Goal: Task Accomplishment & Management: Complete application form

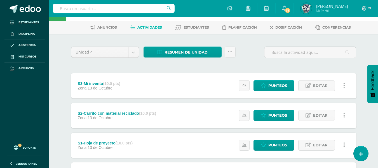
click at [343, 6] on span "Paula" at bounding box center [332, 6] width 32 height 6
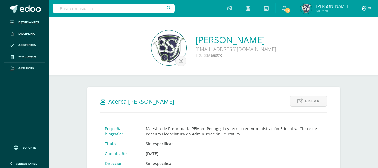
click at [365, 6] on span at bounding box center [367, 8] width 10 height 6
click at [356, 37] on span "Cerrar sesión" at bounding box center [352, 38] width 25 height 5
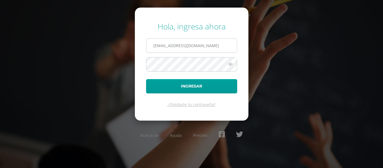
click at [228, 46] on input "[EMAIL_ADDRESS][DOMAIN_NAME]" at bounding box center [191, 46] width 90 height 14
type input "criteriospreprimaria@bilinguesanjuan.edu.gt"
click at [231, 64] on icon at bounding box center [230, 64] width 7 height 7
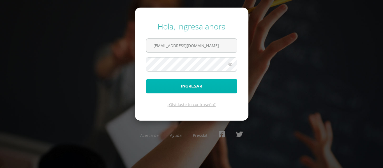
click at [220, 83] on button "Ingresar" at bounding box center [191, 86] width 91 height 14
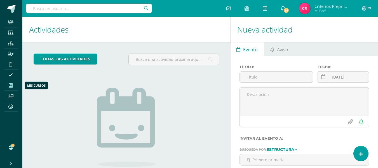
click at [12, 81] on span at bounding box center [10, 85] width 13 height 8
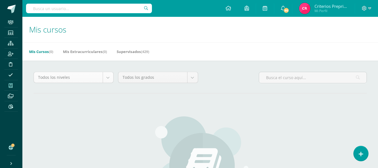
click at [109, 75] on body "Staff Estudiantes Estructura Inscripción Disciplina Asistencia Mis cursos Archi…" at bounding box center [189, 134] width 378 height 268
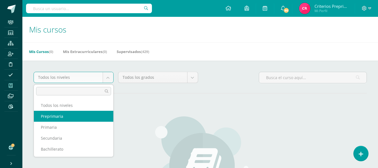
select select "1"
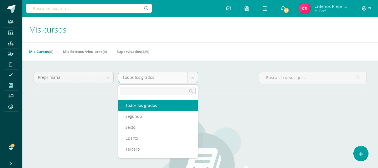
click at [163, 79] on body "Staff Estudiantes Estructura Inscripción Disciplina Asistencia Mis cursos Archi…" at bounding box center [189, 134] width 378 height 268
click at [153, 75] on body "Staff Estudiantes Estructura Inscripción Disciplina Asistencia Mis cursos Archi…" at bounding box center [189, 134] width 378 height 268
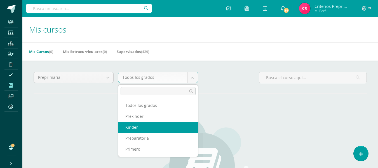
select select "2"
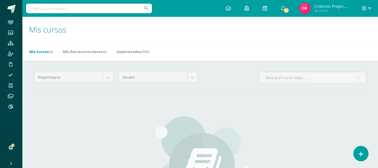
click at [44, 11] on input "text" at bounding box center [89, 9] width 126 height 10
click at [34, 13] on input "text" at bounding box center [89, 9] width 126 height 10
type input "paula conde"
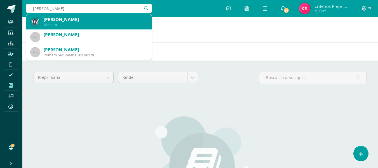
click at [40, 23] on div "Paula Conde Maestro" at bounding box center [89, 21] width 117 height 15
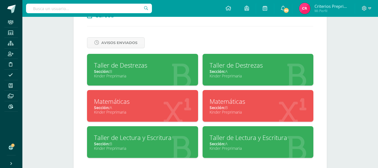
scroll to position [248, 0]
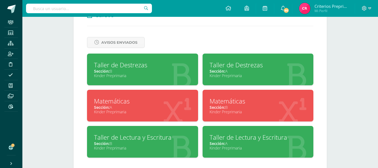
click at [251, 64] on div "Taller de Destrezas" at bounding box center [258, 65] width 97 height 9
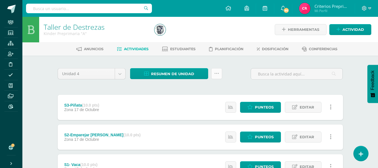
click at [215, 75] on icon at bounding box center [217, 73] width 5 height 5
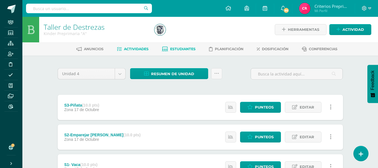
click at [181, 48] on span "Estudiantes" at bounding box center [182, 49] width 25 height 4
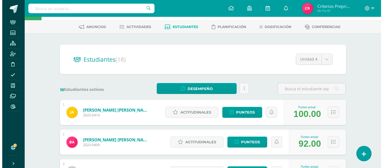
scroll to position [22, 0]
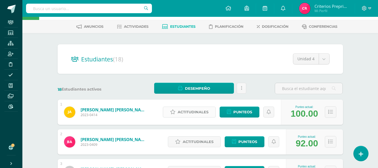
click at [195, 110] on span "Actitudinales" at bounding box center [193, 112] width 31 height 10
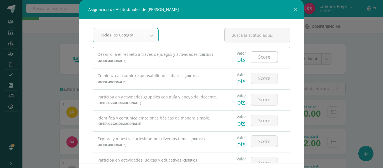
click at [253, 57] on input "number" at bounding box center [264, 57] width 27 height 11
type input "3"
click at [265, 80] on input "number" at bounding box center [264, 78] width 27 height 11
type input "3"
click at [257, 98] on input "number" at bounding box center [264, 99] width 27 height 11
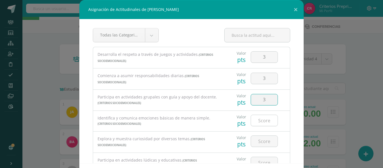
type input "3"
click at [253, 118] on input "number" at bounding box center [264, 120] width 27 height 11
type input "3"
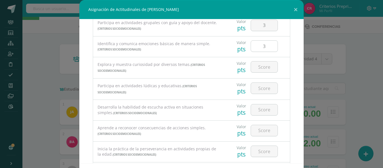
scroll to position [75, 0]
click at [254, 68] on input "number" at bounding box center [264, 66] width 27 height 11
type input "3"
click at [260, 88] on input "number" at bounding box center [264, 87] width 27 height 11
type input "3"
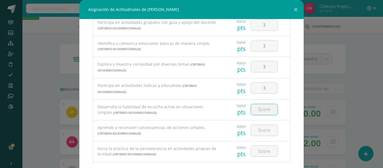
click at [257, 110] on input "number" at bounding box center [264, 109] width 27 height 11
type input "3"
click at [262, 130] on input "number" at bounding box center [264, 130] width 27 height 11
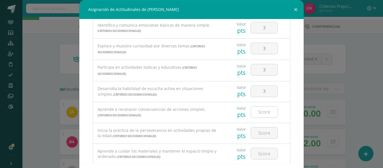
scroll to position [93, 0]
click at [258, 108] on input "number" at bounding box center [264, 111] width 27 height 11
type input "3"
click at [259, 129] on input "number" at bounding box center [264, 132] width 27 height 11
type input "3"
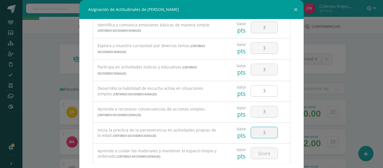
scroll to position [108, 0]
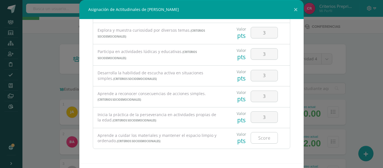
click at [265, 138] on input "number" at bounding box center [264, 137] width 27 height 11
type input "3"
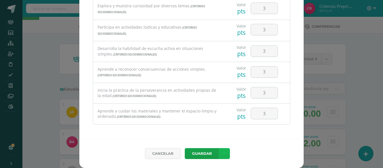
click at [221, 150] on link at bounding box center [224, 153] width 11 height 11
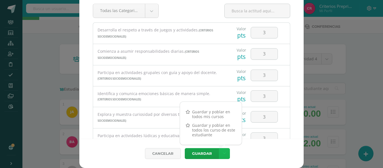
scroll to position [0, 0]
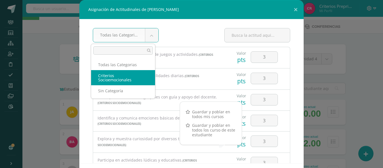
select select "2"
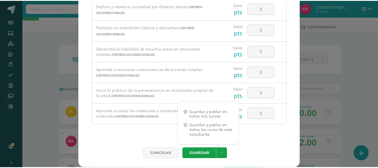
scroll to position [24, 0]
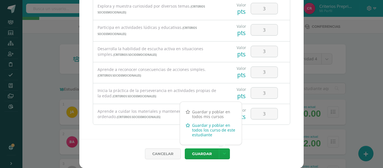
click at [204, 133] on link "Guardar y poblar en todos los curso de este estudiante" at bounding box center [211, 130] width 62 height 18
click at [206, 128] on link "Guardar y poblar en todos los curso de este estudiante" at bounding box center [211, 130] width 62 height 18
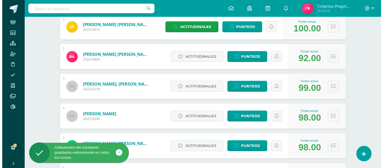
scroll to position [108, 0]
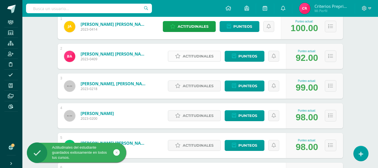
click at [198, 57] on span "Actitudinales" at bounding box center [198, 56] width 31 height 10
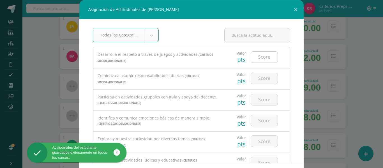
click at [257, 52] on input "number" at bounding box center [264, 57] width 27 height 11
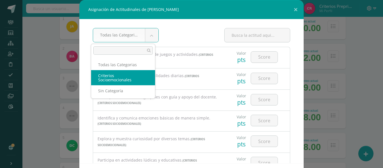
select select "2"
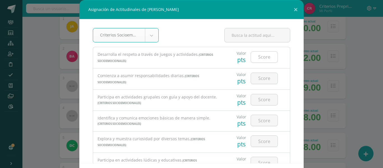
click at [255, 58] on input "number" at bounding box center [264, 57] width 27 height 11
type input "3"
click at [259, 75] on input "number" at bounding box center [264, 78] width 27 height 11
type input "3"
click at [256, 100] on input "number" at bounding box center [264, 99] width 27 height 11
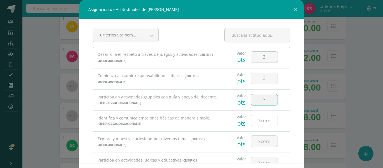
type input "3"
click at [255, 120] on input "number" at bounding box center [264, 120] width 27 height 11
type input "3"
click at [258, 142] on input "number" at bounding box center [264, 141] width 27 height 11
type input "3"
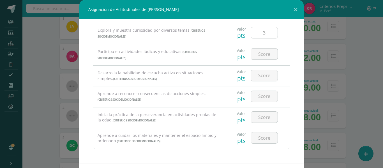
scroll to position [108, 0]
click at [255, 57] on input "number" at bounding box center [264, 53] width 27 height 11
type input "3"
click at [258, 74] on input "3" at bounding box center [264, 75] width 27 height 11
type input "3"
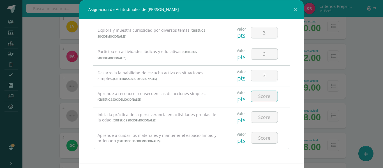
click at [258, 92] on input "number" at bounding box center [264, 96] width 27 height 11
type input "3"
click at [257, 113] on input "number" at bounding box center [264, 116] width 27 height 11
type input "3"
click at [260, 131] on div at bounding box center [264, 138] width 32 height 20
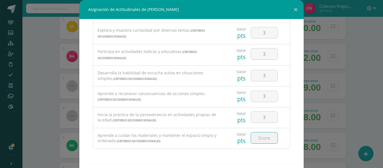
click at [259, 136] on input "number" at bounding box center [264, 137] width 27 height 11
type input "3"
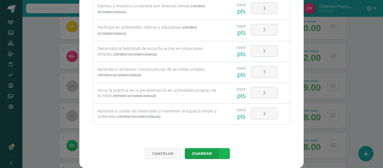
click at [223, 152] on link at bounding box center [224, 153] width 11 height 11
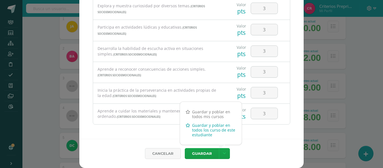
click at [203, 128] on link "Guardar y poblar en todos los curso de este estudiante" at bounding box center [211, 130] width 62 height 18
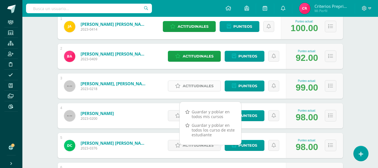
click at [189, 85] on span "Actitudinales" at bounding box center [198, 86] width 31 height 10
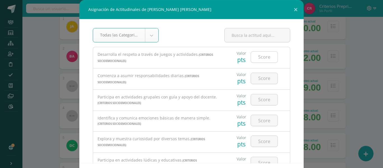
click at [252, 57] on input "number" at bounding box center [264, 57] width 27 height 11
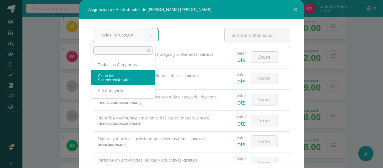
select select "2"
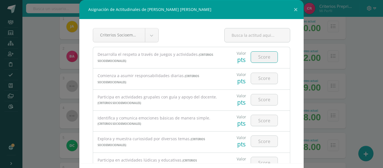
click at [252, 59] on input "number" at bounding box center [264, 57] width 27 height 11
type input "3"
click at [259, 78] on input "number" at bounding box center [264, 78] width 27 height 11
type input "3"
click at [256, 98] on input "number" at bounding box center [264, 99] width 27 height 11
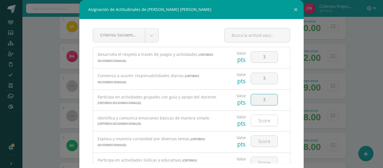
type input "3"
click at [256, 121] on input "number" at bounding box center [264, 120] width 27 height 11
type input "3"
click at [256, 136] on input "number" at bounding box center [264, 141] width 27 height 11
type input "3"
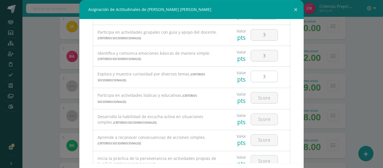
scroll to position [65, 0]
click at [256, 100] on input "number" at bounding box center [264, 97] width 27 height 11
type input "3"
click at [257, 116] on input "number" at bounding box center [264, 119] width 27 height 11
type input "3"
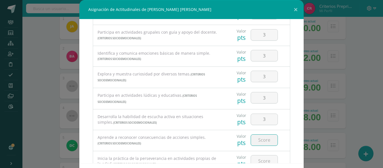
click at [258, 138] on input "number" at bounding box center [264, 139] width 27 height 11
type input "3"
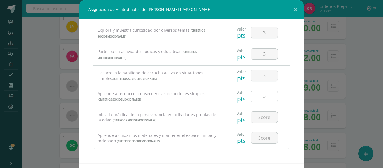
scroll to position [108, 0]
click at [259, 116] on input "number" at bounding box center [264, 116] width 27 height 11
type input "3"
click at [259, 137] on input "number" at bounding box center [264, 137] width 27 height 11
type input "3"
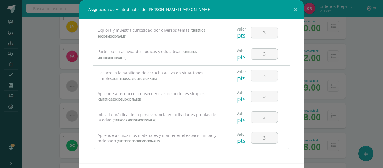
scroll to position [24, 0]
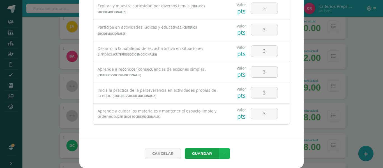
click at [219, 150] on link at bounding box center [224, 153] width 11 height 11
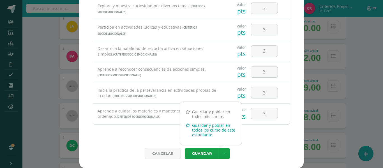
click at [208, 132] on link "Guardar y poblar en todos los curso de este estudiante" at bounding box center [211, 130] width 62 height 18
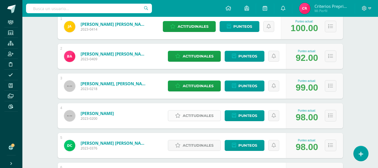
click at [173, 117] on link "Actitudinales" at bounding box center [194, 115] width 53 height 11
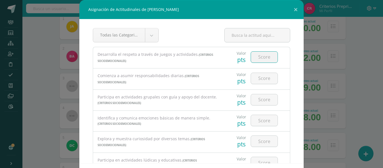
click at [261, 57] on input "number" at bounding box center [264, 57] width 27 height 11
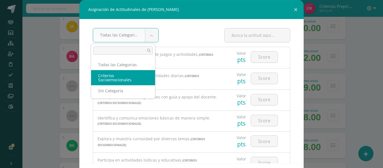
select select "2"
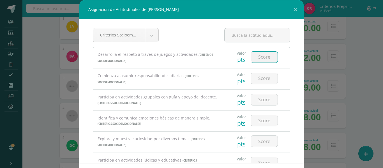
click at [254, 61] on input "number" at bounding box center [264, 57] width 27 height 11
type input "2"
click at [257, 75] on input "number" at bounding box center [264, 78] width 27 height 11
type input "3"
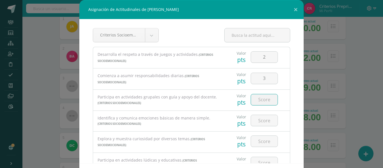
click at [256, 102] on input "number" at bounding box center [264, 99] width 27 height 11
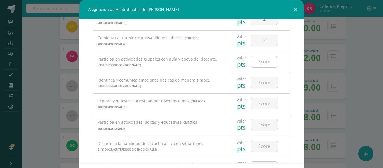
scroll to position [38, 0]
click at [258, 63] on input "number" at bounding box center [264, 61] width 27 height 11
type input "3"
click at [259, 84] on input "number" at bounding box center [264, 82] width 27 height 11
type input "3"
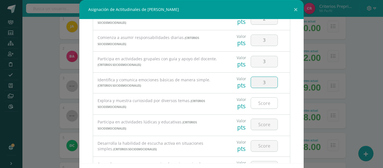
click at [262, 102] on input "number" at bounding box center [264, 102] width 27 height 11
type input "3"
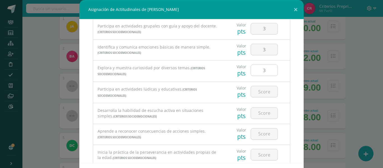
scroll to position [71, 0]
click at [257, 93] on input "number" at bounding box center [264, 91] width 27 height 11
type input "3"
click at [257, 116] on input "number" at bounding box center [264, 112] width 27 height 11
type input "3"
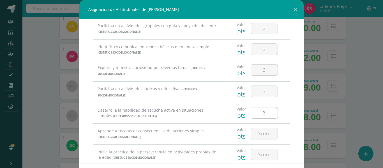
scroll to position [108, 0]
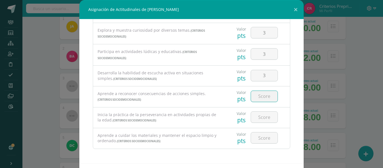
click at [255, 96] on input "number" at bounding box center [264, 96] width 27 height 11
type input "3"
click at [256, 117] on input "number" at bounding box center [264, 116] width 27 height 11
type input "3"
click at [258, 140] on input "number" at bounding box center [264, 137] width 27 height 11
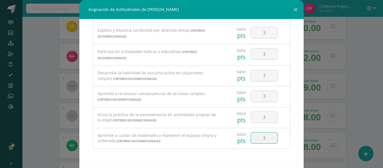
type input "3"
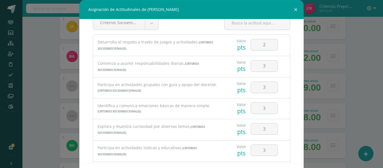
scroll to position [0, 0]
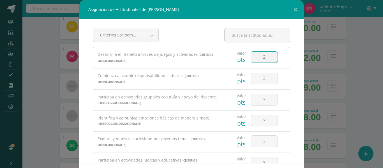
click at [261, 57] on input "2" at bounding box center [264, 57] width 27 height 11
type input "3"
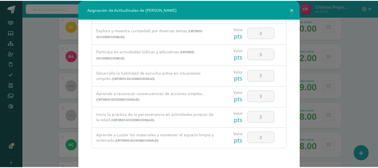
scroll to position [24, 0]
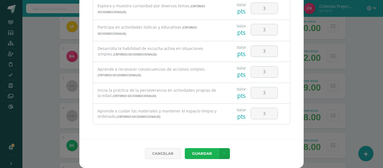
click at [200, 151] on button "Guardar" at bounding box center [202, 153] width 34 height 11
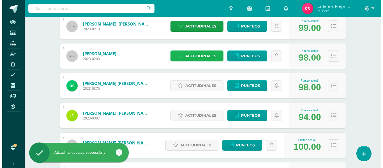
scroll to position [167, 0]
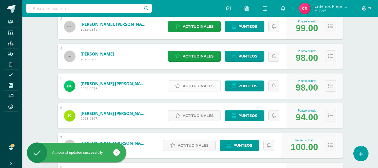
click at [208, 85] on span "Actitudinales" at bounding box center [198, 86] width 31 height 10
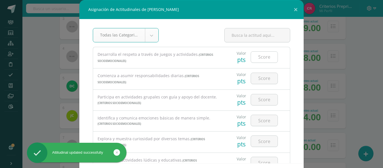
click at [254, 55] on input "number" at bounding box center [264, 57] width 27 height 11
type input "3"
click at [257, 80] on input "number" at bounding box center [264, 78] width 27 height 11
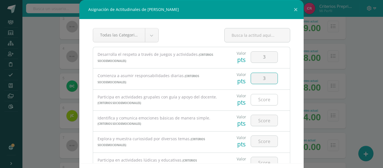
type input "3"
click at [258, 103] on input "number" at bounding box center [264, 99] width 27 height 11
type input "3"
click at [258, 121] on input "number" at bounding box center [264, 120] width 27 height 11
type input "3"
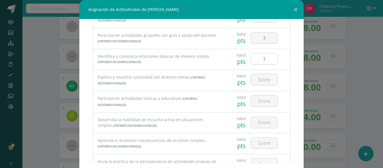
scroll to position [10, 0]
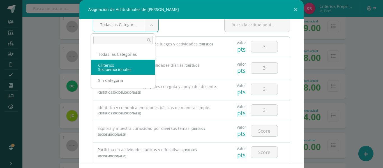
select select "2"
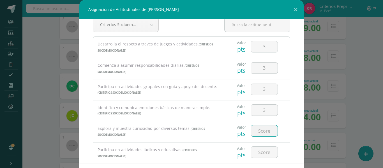
click at [262, 128] on input "number" at bounding box center [264, 130] width 27 height 11
type input "3"
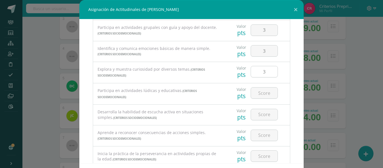
scroll to position [69, 0]
click at [260, 94] on input "number" at bounding box center [264, 92] width 27 height 11
type input "3"
click at [258, 118] on input "number" at bounding box center [264, 114] width 27 height 11
type input "3"
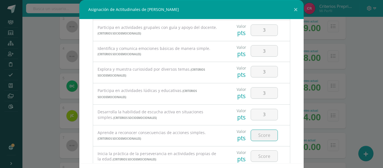
click at [257, 138] on input "number" at bounding box center [264, 135] width 27 height 11
type input "3"
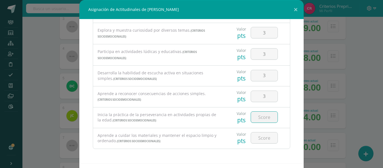
click at [259, 115] on input "number" at bounding box center [264, 116] width 27 height 11
type input "3"
click at [259, 138] on input "number" at bounding box center [264, 137] width 27 height 11
type input "3"
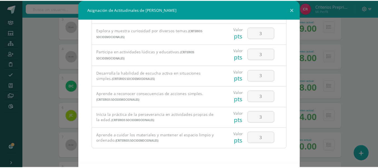
scroll to position [24, 0]
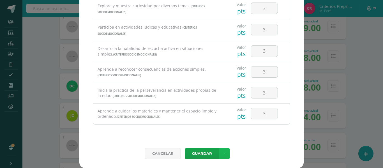
click at [222, 150] on link at bounding box center [224, 153] width 11 height 11
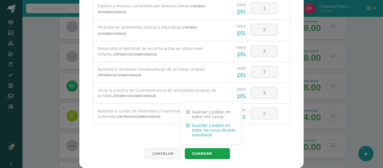
click at [216, 131] on link "Guardar y poblar en todos los curso de este estudiante" at bounding box center [211, 130] width 62 height 18
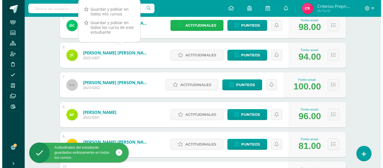
scroll to position [228, 0]
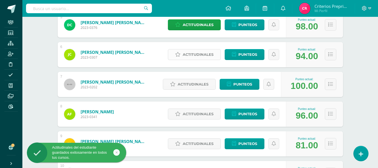
click at [212, 54] on span "Actitudinales" at bounding box center [198, 54] width 31 height 10
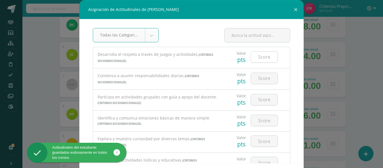
click at [259, 57] on input "number" at bounding box center [264, 57] width 27 height 11
type input "3"
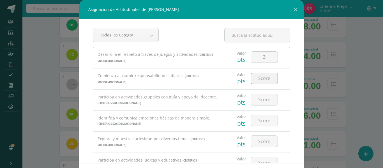
click at [257, 81] on input "number" at bounding box center [264, 78] width 27 height 11
type input "3"
click at [256, 106] on div at bounding box center [264, 100] width 32 height 20
click at [253, 101] on input "number" at bounding box center [264, 99] width 27 height 11
type input "3"
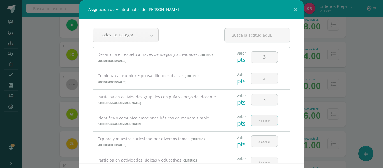
click at [252, 121] on input "number" at bounding box center [264, 120] width 27 height 11
type input "3"
click at [254, 140] on input "number" at bounding box center [264, 141] width 27 height 11
type input "3"
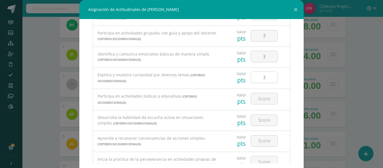
scroll to position [64, 0]
click at [259, 100] on input "number" at bounding box center [264, 98] width 27 height 11
type input "3"
click at [259, 121] on input "number" at bounding box center [264, 119] width 27 height 11
type input "3"
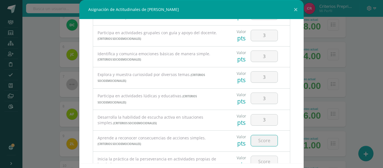
click at [257, 137] on input "number" at bounding box center [264, 140] width 27 height 11
type input "3"
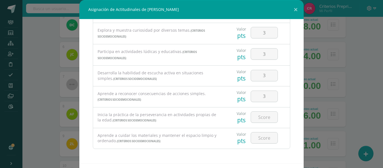
click at [258, 123] on div at bounding box center [264, 117] width 32 height 20
click at [256, 121] on input "number" at bounding box center [264, 116] width 27 height 11
type input "3"
click at [258, 135] on input "number" at bounding box center [264, 137] width 27 height 11
type input "3"
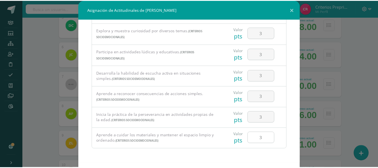
scroll to position [24, 0]
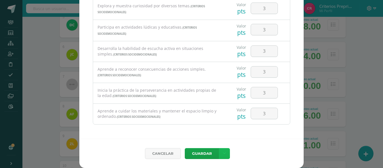
click at [223, 153] on icon at bounding box center [224, 153] width 3 height 5
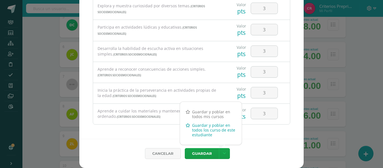
click at [217, 128] on link "Guardar y poblar en todos los curso de este estudiante" at bounding box center [211, 130] width 62 height 18
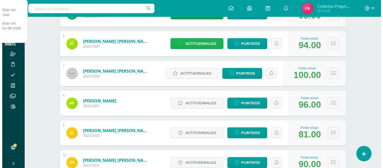
scroll to position [214, 0]
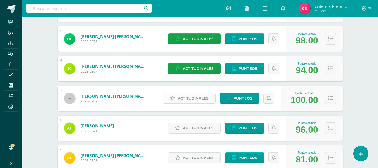
click at [211, 98] on link "Actitudinales" at bounding box center [189, 98] width 53 height 11
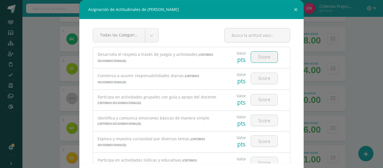
click at [256, 58] on input "number" at bounding box center [264, 57] width 27 height 11
type input "3"
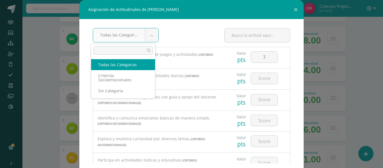
click at [153, 37] on body "Asignación de Actitudinales de Martín Alejandro Castro Maldonado Todas las Cate…" at bounding box center [191, 130] width 383 height 689
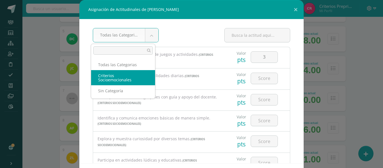
select select "2"
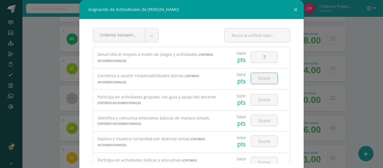
click at [254, 76] on input "number" at bounding box center [264, 78] width 27 height 11
type input "3"
click at [258, 103] on input "number" at bounding box center [264, 99] width 27 height 11
type input "3"
click at [257, 117] on input "number" at bounding box center [264, 120] width 27 height 11
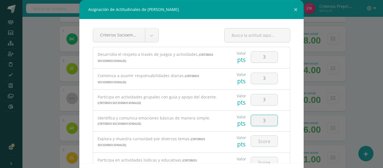
type input "3"
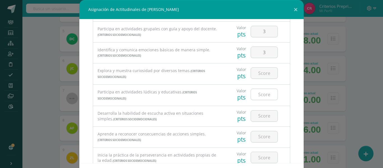
scroll to position [68, 0]
click at [257, 73] on input "number" at bounding box center [264, 72] width 27 height 11
type input "3"
click at [257, 90] on input "number" at bounding box center [264, 94] width 27 height 11
type input "3"
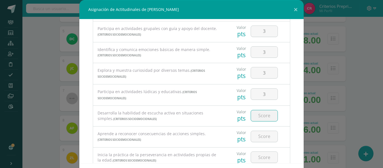
click at [258, 113] on input "number" at bounding box center [264, 115] width 27 height 11
type input "3"
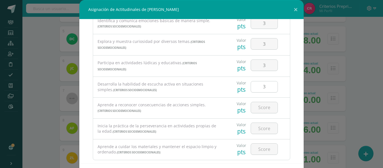
scroll to position [98, 0]
click at [256, 109] on input "number" at bounding box center [264, 106] width 27 height 11
type input "3"
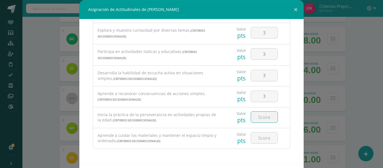
click at [258, 115] on input "number" at bounding box center [264, 116] width 27 height 11
type input "3"
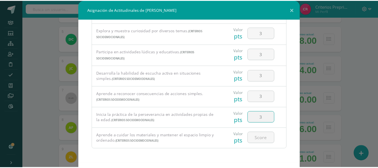
scroll to position [24, 0]
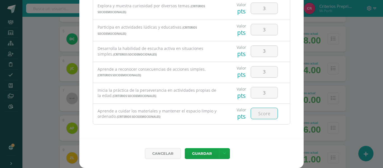
click at [259, 113] on input "number" at bounding box center [264, 113] width 27 height 11
type input "3"
click at [223, 151] on icon at bounding box center [224, 153] width 3 height 5
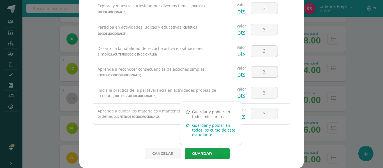
click at [198, 130] on link "Guardar y poblar en todos los curso de este estudiante" at bounding box center [211, 130] width 62 height 18
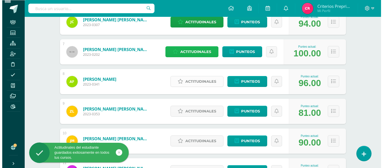
scroll to position [260, 0]
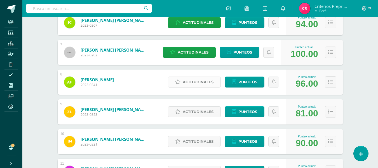
click at [200, 82] on span "Actitudinales" at bounding box center [198, 82] width 31 height 10
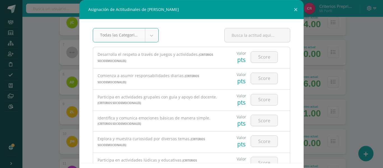
click at [145, 38] on body "Asignación de Actitudinales de Agustín Fuentes Casados Todas las Categorias Tod…" at bounding box center [191, 84] width 383 height 689
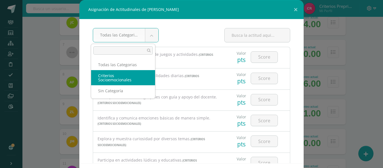
select select "2"
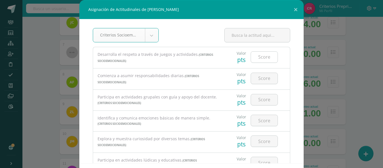
click at [258, 55] on input "number" at bounding box center [264, 57] width 27 height 11
type input "3"
click at [259, 81] on input "number" at bounding box center [264, 78] width 27 height 11
type input "3"
click at [259, 96] on input "number" at bounding box center [264, 99] width 27 height 11
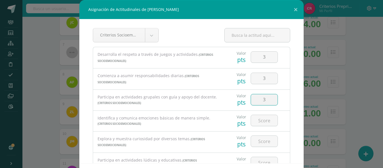
type input "3"
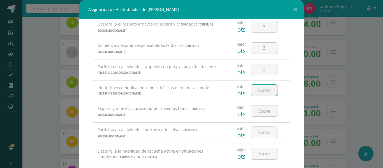
click at [259, 92] on input "number" at bounding box center [264, 90] width 27 height 11
type input "3"
click at [259, 104] on div at bounding box center [264, 111] width 32 height 20
click at [259, 108] on input "number" at bounding box center [264, 110] width 27 height 11
type input "3"
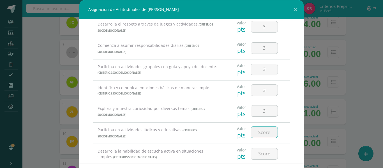
click at [258, 131] on input "number" at bounding box center [264, 132] width 27 height 11
type input "3"
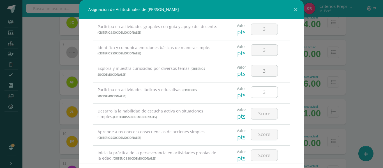
scroll to position [71, 0]
click at [257, 115] on input "number" at bounding box center [264, 113] width 27 height 11
type input "3"
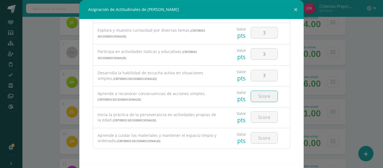
click at [257, 98] on input "number" at bounding box center [264, 96] width 27 height 11
type input "3"
click at [258, 115] on input "number" at bounding box center [264, 116] width 27 height 11
type input "3"
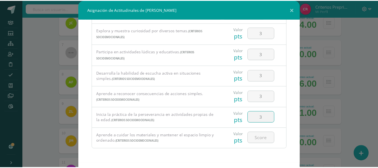
scroll to position [24, 0]
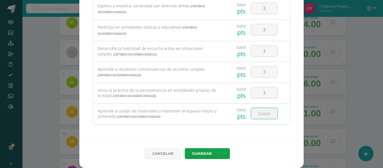
click at [255, 111] on input "number" at bounding box center [264, 113] width 27 height 11
type input "3"
click at [223, 151] on icon at bounding box center [224, 153] width 3 height 5
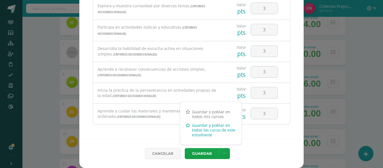
click at [205, 128] on link "Guardar y poblar en todos los curso de este estudiante" at bounding box center [211, 130] width 62 height 18
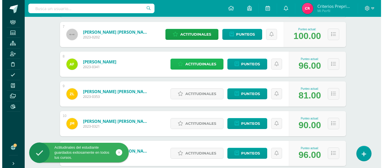
scroll to position [279, 0]
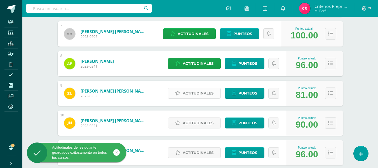
click at [197, 93] on span "Actitudinales" at bounding box center [198, 93] width 31 height 10
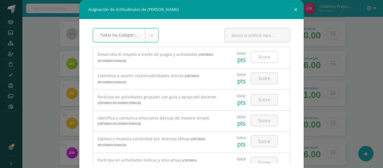
click at [257, 59] on input "number" at bounding box center [264, 57] width 27 height 11
type input "3"
click at [258, 75] on input "number" at bounding box center [264, 78] width 27 height 11
type input "3"
click at [259, 100] on input "number" at bounding box center [264, 99] width 27 height 11
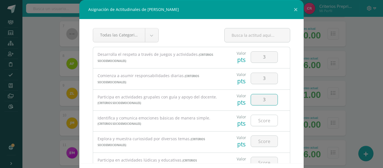
type input "3"
click at [260, 118] on input "number" at bounding box center [264, 120] width 27 height 11
type input "3"
click at [260, 140] on input "number" at bounding box center [264, 141] width 27 height 11
type input "3"
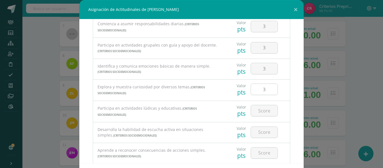
scroll to position [52, 0]
click at [253, 109] on input "number" at bounding box center [264, 110] width 27 height 11
type input "3"
click at [260, 133] on input "number" at bounding box center [264, 131] width 27 height 11
type input "3"
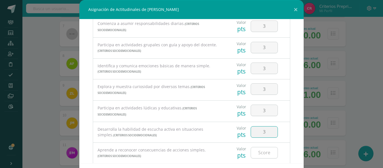
click at [261, 151] on input "number" at bounding box center [264, 152] width 27 height 11
type input "3"
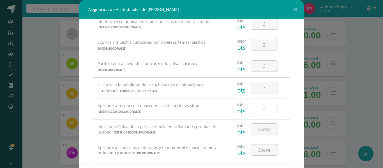
scroll to position [97, 0]
click at [255, 125] on input "number" at bounding box center [264, 128] width 27 height 11
type input "3"
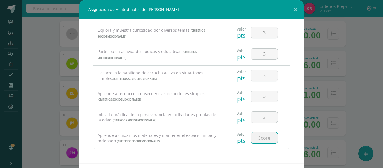
click at [257, 135] on input "number" at bounding box center [264, 137] width 27 height 11
type input "3"
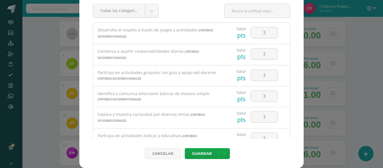
scroll to position [0, 0]
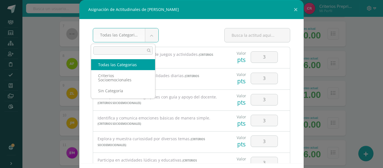
click at [149, 38] on body "Asignación de Actitudinales de Zoe Naomi López Orantes Todas las Categorias Tod…" at bounding box center [191, 65] width 383 height 689
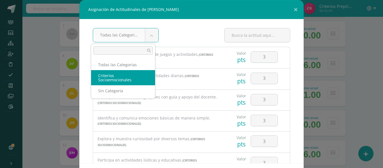
select select "2"
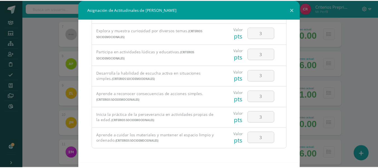
scroll to position [24, 0]
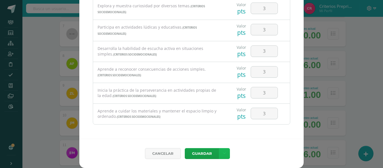
click at [223, 153] on icon at bounding box center [224, 153] width 3 height 5
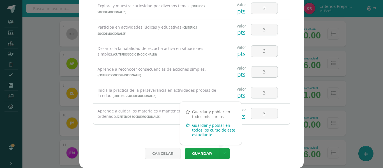
click at [207, 132] on link "Guardar y poblar en todos los curso de este estudiante" at bounding box center [211, 130] width 62 height 18
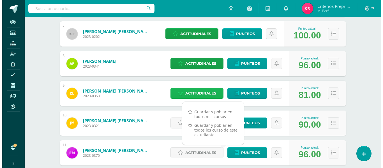
scroll to position [317, 0]
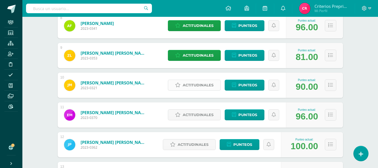
click at [204, 84] on span "Actitudinales" at bounding box center [198, 85] width 31 height 10
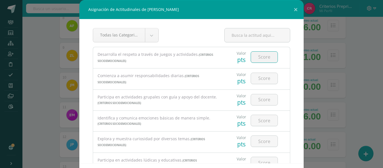
click at [255, 57] on input "number" at bounding box center [264, 57] width 27 height 11
type input "2"
click at [256, 79] on input "number" at bounding box center [264, 78] width 27 height 11
type input "2"
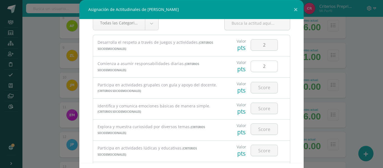
scroll to position [12, 0]
click at [263, 88] on input "number" at bounding box center [264, 87] width 27 height 11
type input "3"
click at [260, 105] on input "number" at bounding box center [264, 108] width 27 height 11
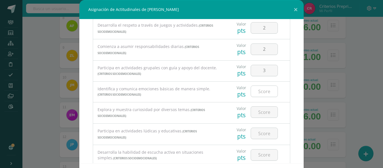
scroll to position [29, 0]
click at [257, 94] on input "number" at bounding box center [264, 90] width 27 height 11
type input "2"
click at [257, 115] on input "number" at bounding box center [264, 111] width 27 height 11
type input "2"
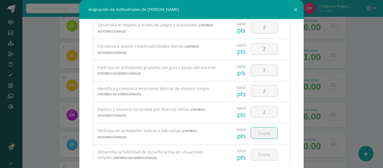
click at [259, 129] on input "number" at bounding box center [264, 132] width 27 height 11
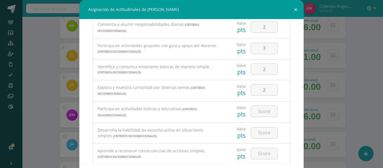
scroll to position [52, 0]
click at [258, 112] on input "number" at bounding box center [264, 110] width 27 height 11
type input "3"
click at [260, 130] on input "number" at bounding box center [264, 132] width 27 height 11
type input "2"
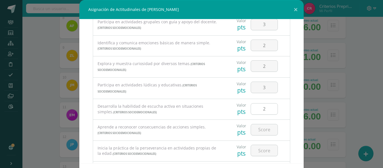
scroll to position [75, 0]
click at [259, 131] on input "number" at bounding box center [264, 129] width 27 height 11
type input "2"
click at [256, 151] on input "number" at bounding box center [264, 150] width 27 height 11
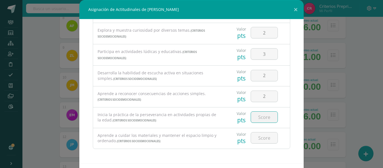
click at [256, 115] on input "number" at bounding box center [264, 116] width 27 height 11
type input "2"
click at [259, 138] on input "number" at bounding box center [264, 137] width 27 height 11
type input "2"
click at [259, 119] on input "2" at bounding box center [264, 116] width 27 height 11
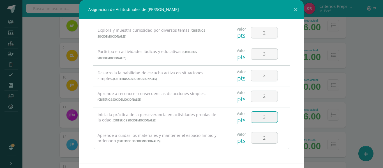
type input "3"
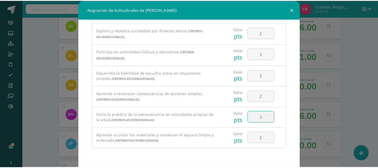
scroll to position [24, 0]
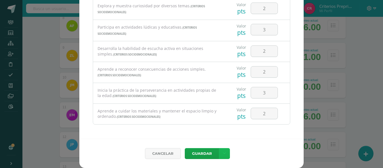
click at [223, 155] on icon at bounding box center [224, 153] width 3 height 5
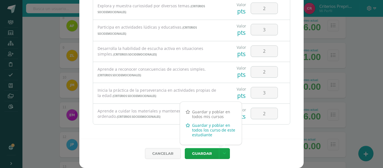
click at [210, 126] on link "Guardar y poblar en todos los curso de este estudiante" at bounding box center [211, 130] width 62 height 18
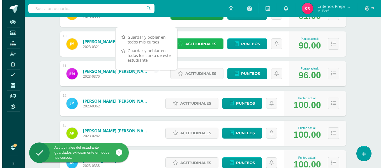
scroll to position [358, 0]
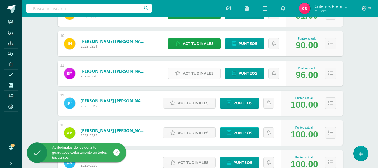
click at [190, 72] on span "Actitudinales" at bounding box center [198, 73] width 31 height 10
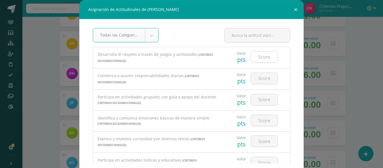
click at [264, 58] on input "number" at bounding box center [264, 57] width 27 height 11
type input "3"
click at [254, 79] on input "number" at bounding box center [264, 78] width 27 height 11
type input "3"
click at [261, 97] on input "number" at bounding box center [264, 99] width 27 height 11
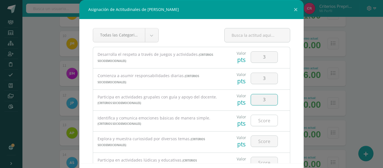
type input "3"
click at [260, 118] on input "number" at bounding box center [264, 120] width 27 height 11
type input "3"
click at [259, 141] on input "number" at bounding box center [264, 141] width 27 height 11
type input "3"
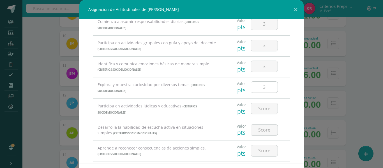
scroll to position [54, 0]
click at [257, 112] on input "number" at bounding box center [264, 108] width 27 height 11
type input "3"
click at [256, 125] on input "number" at bounding box center [264, 129] width 27 height 11
type input "3"
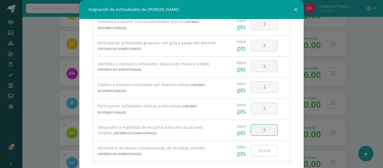
click at [256, 148] on input "number" at bounding box center [264, 150] width 27 height 11
type input "3"
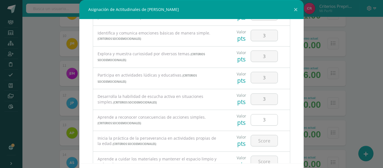
scroll to position [85, 0]
click at [255, 140] on input "number" at bounding box center [264, 140] width 27 height 11
type input "3"
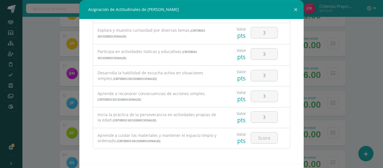
scroll to position [108, 0]
click at [259, 137] on input "number" at bounding box center [264, 137] width 27 height 11
type input "3"
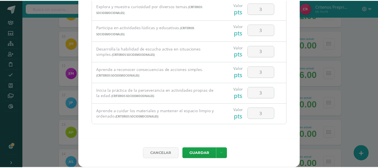
scroll to position [24, 0]
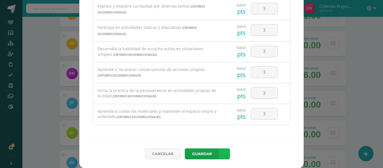
click at [223, 152] on icon at bounding box center [224, 153] width 3 height 5
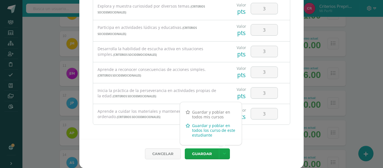
click at [199, 131] on link "Guardar y poblar en todos los curso de este estudiante" at bounding box center [211, 130] width 62 height 18
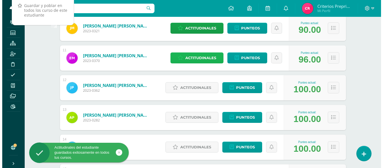
scroll to position [374, 0]
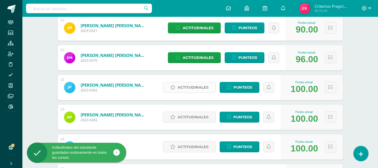
click at [204, 87] on span "Actitudinales" at bounding box center [193, 87] width 31 height 10
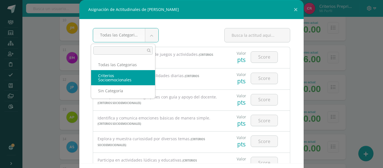
select select "2"
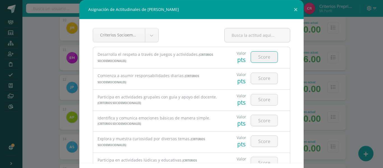
click at [259, 60] on input "number" at bounding box center [264, 57] width 27 height 11
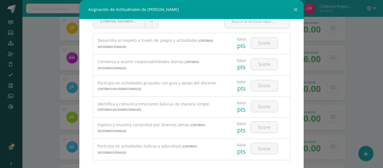
scroll to position [0, 0]
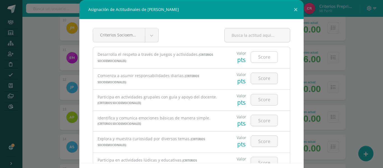
click at [255, 59] on input "number" at bounding box center [264, 57] width 27 height 11
type input "3"
click at [259, 80] on input "number" at bounding box center [264, 78] width 27 height 11
type input "3"
click at [259, 97] on input "number" at bounding box center [264, 99] width 27 height 11
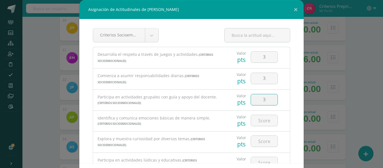
type input "3"
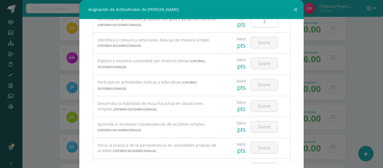
scroll to position [78, 0]
click at [255, 42] on input "number" at bounding box center [264, 42] width 27 height 11
type input "3"
click at [255, 60] on input "number" at bounding box center [264, 62] width 27 height 11
type input "3"
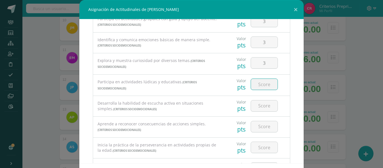
click at [258, 84] on input "number" at bounding box center [264, 84] width 27 height 11
type input "3"
click at [259, 105] on input "3" at bounding box center [264, 105] width 27 height 11
type input "3"
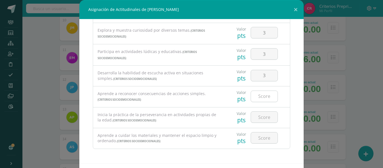
click at [260, 92] on input "number" at bounding box center [264, 96] width 27 height 11
type input "3"
click at [260, 115] on input "number" at bounding box center [264, 116] width 27 height 11
type input "3"
click at [262, 139] on input "number" at bounding box center [264, 137] width 27 height 11
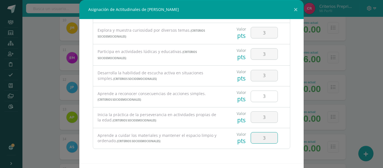
type input "3"
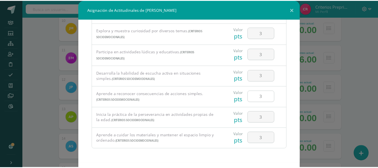
scroll to position [24, 0]
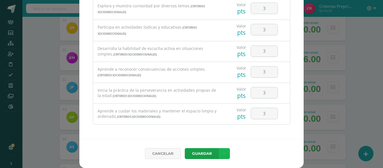
click at [223, 152] on icon at bounding box center [224, 153] width 3 height 5
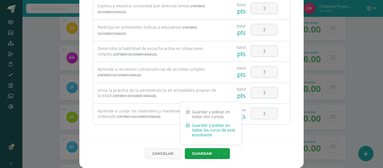
click at [211, 133] on link "Guardar y poblar en todos los curso de este estudiante" at bounding box center [211, 130] width 62 height 18
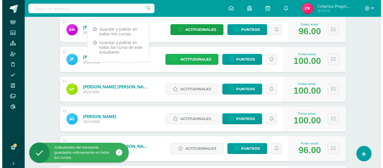
scroll to position [404, 0]
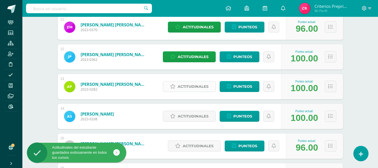
click at [203, 87] on span "Actitudinales" at bounding box center [193, 86] width 31 height 10
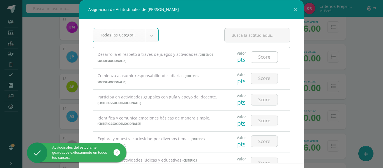
click at [259, 58] on input "number" at bounding box center [264, 57] width 27 height 11
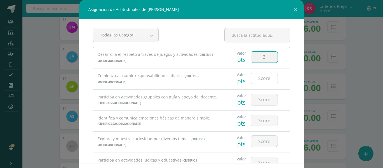
type input "3"
click at [262, 76] on input "number" at bounding box center [264, 78] width 27 height 11
type input "3"
click at [260, 98] on input "number" at bounding box center [264, 99] width 27 height 11
type input "3"
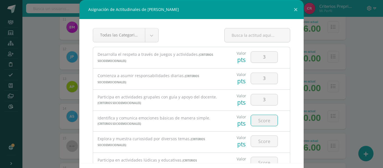
click at [261, 120] on input "number" at bounding box center [264, 120] width 27 height 11
type input "3"
click at [261, 139] on input "number" at bounding box center [264, 141] width 27 height 11
type input "3"
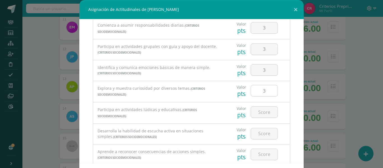
scroll to position [51, 0]
click at [256, 113] on input "number" at bounding box center [264, 111] width 27 height 11
click at [256, 113] on input "3" at bounding box center [264, 111] width 27 height 11
type input "3"
click at [257, 132] on input "number" at bounding box center [264, 133] width 27 height 11
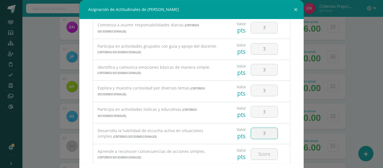
type input "3"
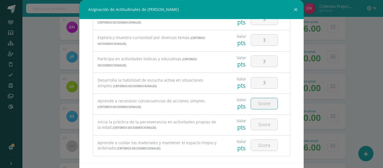
click at [255, 105] on input "number" at bounding box center [264, 103] width 27 height 11
type input "3"
click at [256, 126] on input "number" at bounding box center [264, 124] width 27 height 11
type input "3"
click at [257, 139] on input "number" at bounding box center [264, 144] width 27 height 11
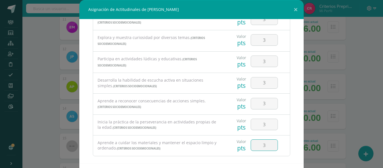
type input "3"
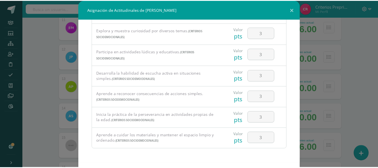
scroll to position [24, 0]
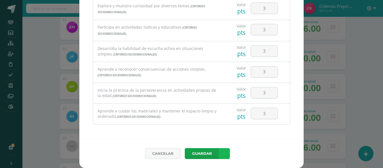
click at [223, 153] on icon at bounding box center [224, 153] width 3 height 5
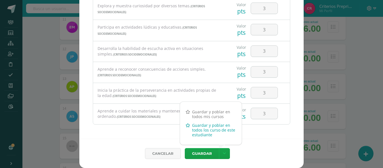
click at [205, 131] on link "Guardar y poblar en todos los curso de este estudiante" at bounding box center [211, 130] width 62 height 18
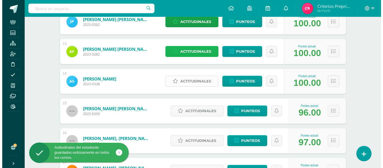
scroll to position [439, 0]
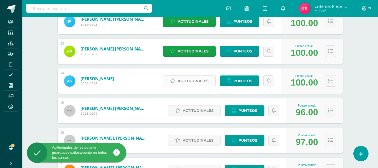
click at [204, 80] on span "Actitudinales" at bounding box center [193, 81] width 31 height 10
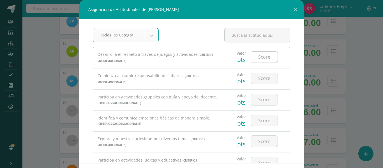
click at [258, 56] on input "number" at bounding box center [264, 57] width 27 height 11
type input "3"
click at [257, 74] on input "number" at bounding box center [264, 78] width 27 height 11
type input "3"
click at [259, 97] on input "number" at bounding box center [264, 99] width 27 height 11
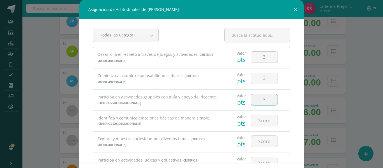
type input "3"
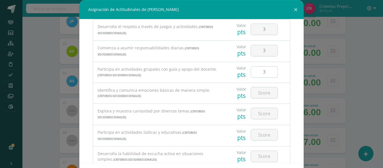
scroll to position [30, 0]
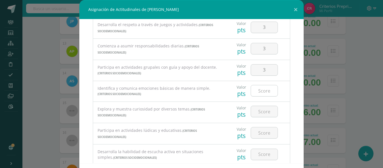
click at [258, 90] on input "number" at bounding box center [264, 90] width 27 height 11
type input "3"
click at [259, 109] on input "number" at bounding box center [264, 111] width 27 height 11
type input "3"
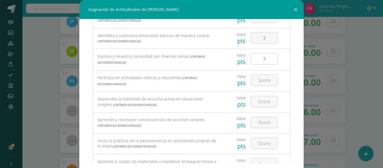
scroll to position [82, 0]
click at [260, 81] on input "number" at bounding box center [264, 80] width 27 height 11
type input "3"
click at [257, 101] on input "number" at bounding box center [264, 101] width 27 height 11
type input "3"
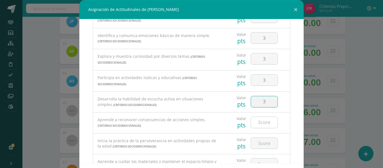
click at [260, 120] on input "number" at bounding box center [264, 122] width 27 height 11
type input "3"
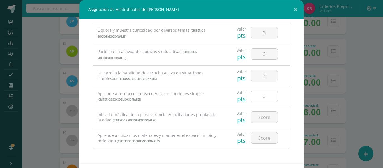
scroll to position [108, 0]
drag, startPoint x: 260, startPoint y: 120, endPoint x: 256, endPoint y: 115, distance: 6.6
click at [256, 115] on input "number" at bounding box center [264, 117] width 27 height 11
type input "3"
click at [260, 140] on input "number" at bounding box center [264, 137] width 27 height 11
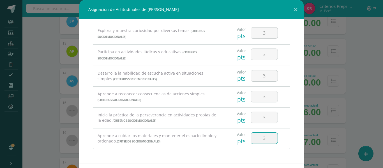
type input "3"
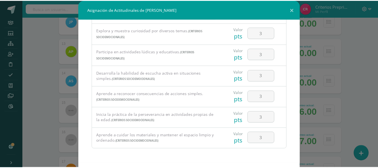
scroll to position [24, 0]
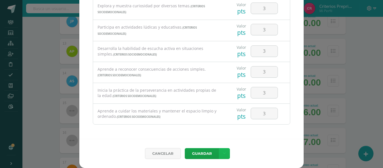
click at [222, 150] on link at bounding box center [224, 153] width 11 height 11
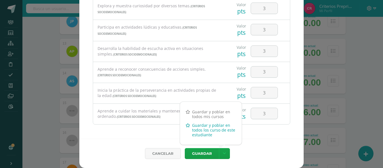
click at [199, 133] on link "Guardar y poblar en todos los curso de este estudiante" at bounding box center [211, 130] width 62 height 18
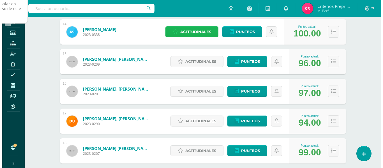
scroll to position [488, 0]
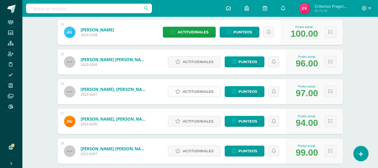
click at [212, 92] on span "Actitudinales" at bounding box center [198, 91] width 31 height 10
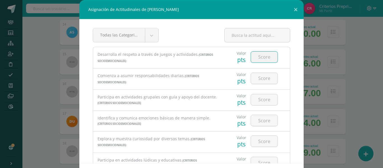
click at [253, 61] on input "number" at bounding box center [264, 57] width 27 height 11
type input "3"
click at [258, 78] on input "number" at bounding box center [264, 78] width 27 height 11
type input "3"
click at [258, 96] on input "number" at bounding box center [264, 99] width 27 height 11
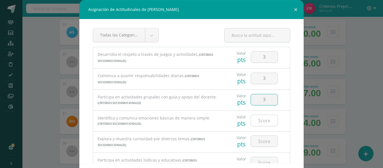
type input "3"
click at [261, 121] on input "number" at bounding box center [264, 120] width 27 height 11
type input "3"
click at [261, 137] on input "number" at bounding box center [264, 141] width 27 height 11
type input "3"
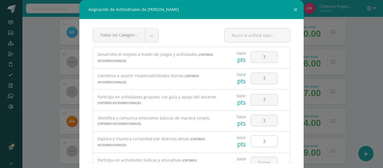
scroll to position [69, 0]
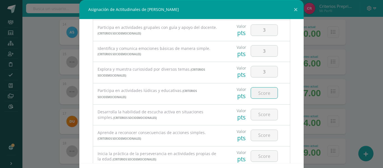
click at [259, 97] on input "number" at bounding box center [264, 92] width 27 height 11
type input "3"
click at [260, 114] on input "number" at bounding box center [264, 114] width 27 height 11
type input "3"
click at [261, 135] on input "number" at bounding box center [264, 135] width 27 height 11
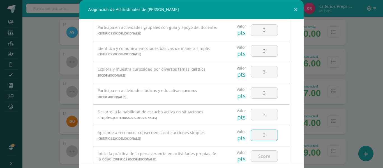
type input "3"
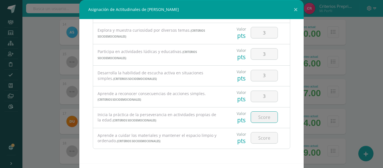
click at [255, 118] on input "number" at bounding box center [264, 116] width 27 height 11
type input "3"
click at [257, 133] on input "number" at bounding box center [264, 137] width 27 height 11
type input "3"
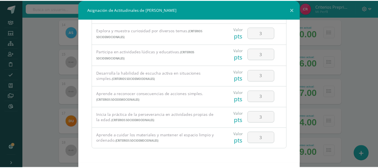
scroll to position [24, 0]
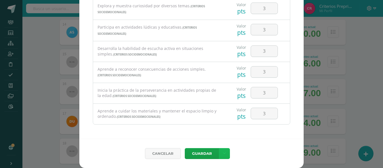
click at [219, 151] on link at bounding box center [224, 153] width 11 height 11
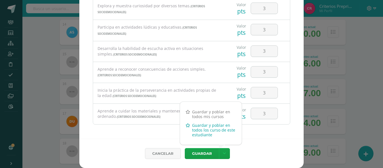
click at [203, 129] on link "Guardar y poblar en todos los curso de este estudiante" at bounding box center [211, 130] width 62 height 18
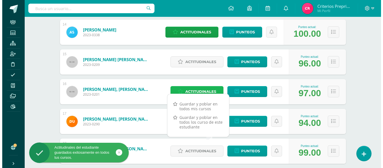
scroll to position [521, 0]
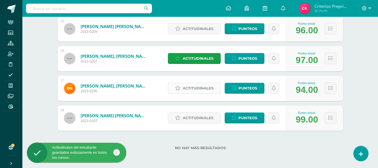
click at [208, 86] on span "Actitudinales" at bounding box center [198, 88] width 31 height 10
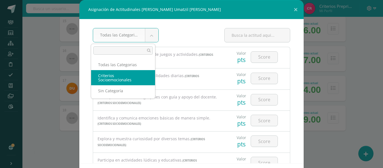
select select "2"
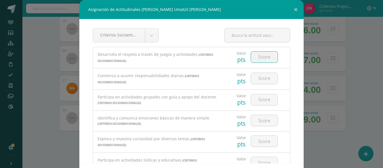
click at [256, 58] on input "number" at bounding box center [264, 57] width 27 height 11
type input "3"
click at [259, 76] on input "number" at bounding box center [264, 78] width 27 height 11
type input "3"
click at [260, 101] on input "number" at bounding box center [264, 99] width 27 height 11
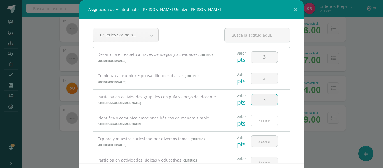
type input "3"
click at [259, 118] on input "number" at bounding box center [264, 120] width 27 height 11
type input "3"
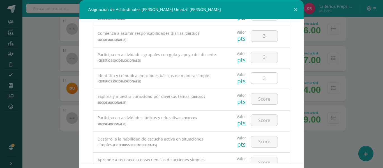
scroll to position [43, 0]
click at [258, 98] on input "number" at bounding box center [264, 98] width 27 height 11
type input "3"
click at [260, 120] on input "number" at bounding box center [264, 119] width 27 height 11
type input "3"
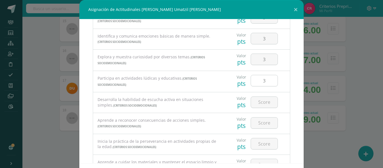
scroll to position [82, 0]
click at [260, 103] on input "number" at bounding box center [264, 101] width 27 height 11
type input "3"
click at [260, 122] on input "number" at bounding box center [264, 122] width 27 height 11
type input "3"
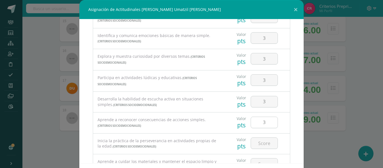
scroll to position [108, 0]
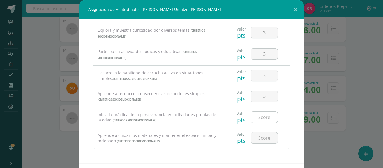
click at [259, 118] on input "number" at bounding box center [264, 116] width 27 height 11
type input "3"
click at [260, 139] on input "number" at bounding box center [264, 137] width 27 height 11
type input "3"
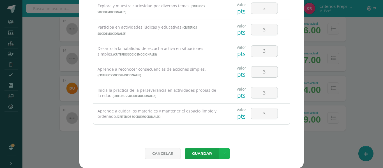
click at [223, 151] on icon at bounding box center [224, 153] width 3 height 5
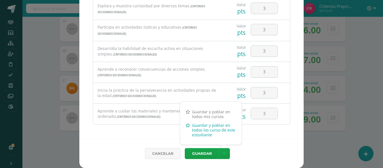
click at [214, 131] on link "Guardar y poblar en todos los curso de este estudiante" at bounding box center [211, 130] width 62 height 18
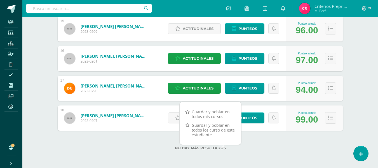
click at [142, 124] on div "Velásquez López, Mario Ricardo 2023-0207" at bounding box center [106, 117] width 97 height 25
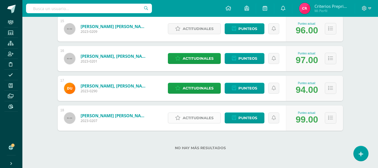
click at [208, 117] on span "Actitudinales" at bounding box center [198, 118] width 31 height 10
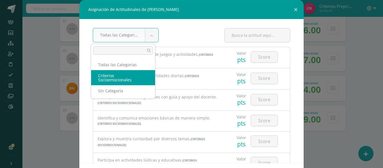
select select "2"
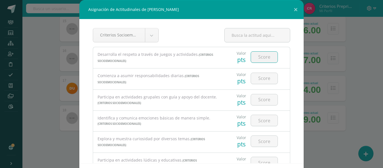
click at [259, 57] on input "number" at bounding box center [264, 57] width 27 height 11
type input "3"
click at [257, 78] on input "number" at bounding box center [264, 78] width 27 height 11
type input "3"
click at [259, 101] on input "3" at bounding box center [264, 99] width 27 height 11
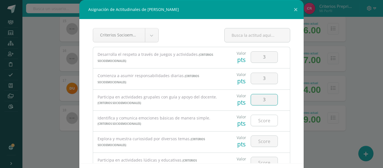
type input "3"
click at [260, 120] on input "number" at bounding box center [264, 120] width 27 height 11
type input "3"
click at [261, 141] on input "number" at bounding box center [264, 141] width 27 height 11
type input "3"
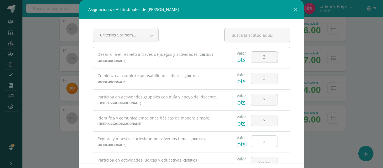
scroll to position [59, 0]
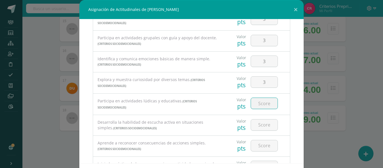
click at [259, 102] on input "number" at bounding box center [264, 103] width 27 height 11
type input "3"
click at [258, 133] on div at bounding box center [264, 125] width 32 height 20
click at [257, 126] on input "number" at bounding box center [264, 124] width 27 height 11
type input "3"
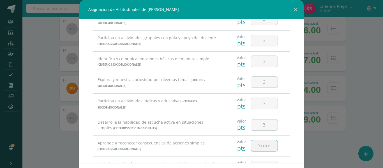
click at [259, 143] on input "number" at bounding box center [264, 145] width 27 height 11
type input "3"
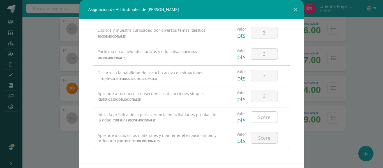
click at [257, 122] on input "number" at bounding box center [264, 116] width 27 height 11
type input "3"
click at [259, 138] on input "number" at bounding box center [264, 137] width 27 height 11
type input "3"
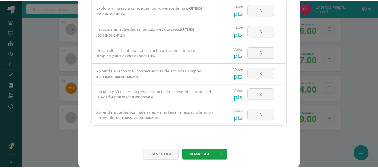
scroll to position [24, 0]
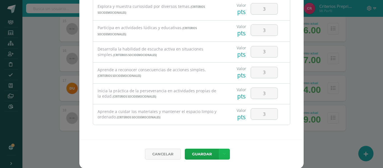
click at [222, 150] on link at bounding box center [224, 153] width 11 height 11
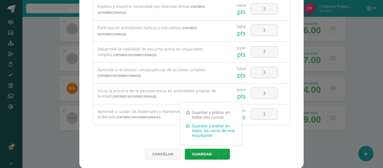
click at [208, 133] on link "Guardar y poblar en todos los curso de este estudiante" at bounding box center [211, 130] width 62 height 18
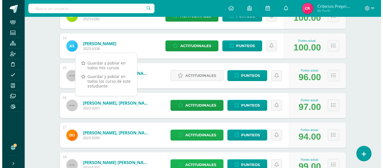
scroll to position [474, 0]
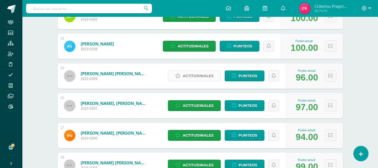
click at [184, 75] on span "Actitudinales" at bounding box center [198, 76] width 31 height 10
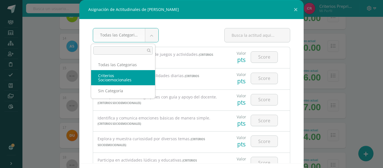
select select "2"
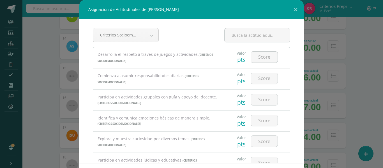
click at [248, 66] on div at bounding box center [264, 57] width 32 height 20
click at [261, 57] on input "number" at bounding box center [264, 57] width 27 height 11
click at [264, 59] on input "number" at bounding box center [264, 57] width 27 height 11
type input "2"
click at [257, 78] on input "number" at bounding box center [264, 78] width 27 height 11
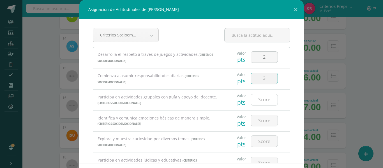
type input "3"
click at [258, 97] on input "number" at bounding box center [264, 99] width 27 height 11
click at [258, 100] on input "number" at bounding box center [264, 98] width 27 height 11
type input "2"
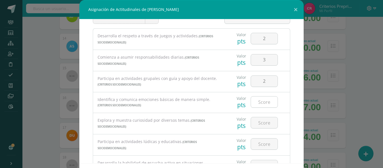
scroll to position [19, 0]
click at [258, 101] on input "number" at bounding box center [264, 101] width 27 height 11
type input "2"
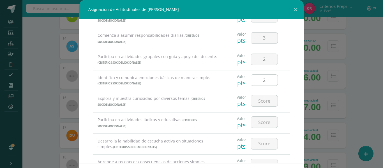
scroll to position [41, 0]
click at [259, 101] on input "number" at bounding box center [264, 99] width 27 height 11
type input "2"
click at [260, 118] on input "number" at bounding box center [264, 121] width 27 height 11
type input "2"
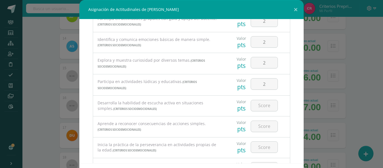
scroll to position [79, 0]
click at [258, 102] on input "number" at bounding box center [264, 105] width 27 height 11
type input "2"
click at [259, 124] on input "number" at bounding box center [264, 125] width 27 height 11
type input "2"
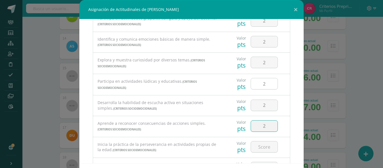
scroll to position [108, 0]
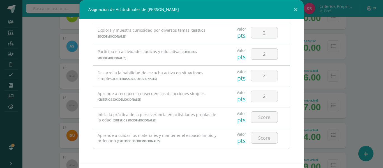
click at [258, 111] on div at bounding box center [264, 117] width 32 height 20
click at [259, 115] on input "number" at bounding box center [264, 116] width 27 height 11
type input "2"
click at [262, 138] on input "number" at bounding box center [264, 137] width 27 height 11
type input "3"
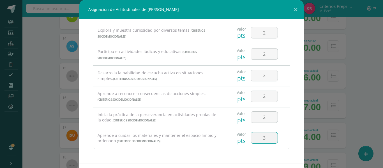
scroll to position [24, 0]
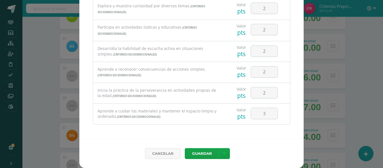
click at [235, 140] on div "Cancelar Guardar Guardar y poblar en todos mis cursos Guardar y poblar en todos…" at bounding box center [191, 153] width 224 height 29
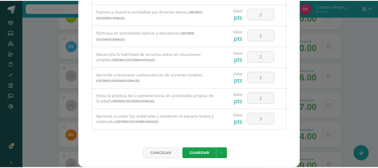
scroll to position [108, 0]
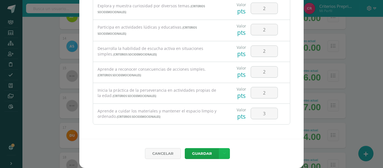
click at [220, 151] on link at bounding box center [224, 153] width 11 height 11
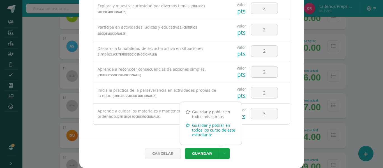
click at [197, 127] on link "Guardar y poblar en todos los curso de este estudiante" at bounding box center [211, 130] width 62 height 18
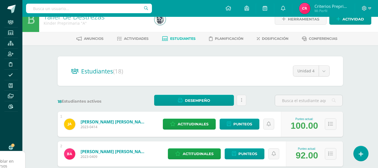
scroll to position [0, 0]
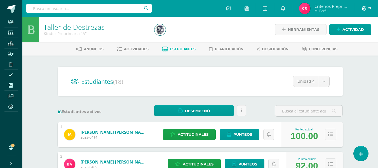
click at [366, 6] on icon at bounding box center [364, 8] width 5 height 5
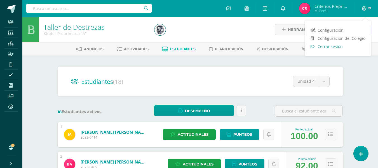
click at [328, 47] on span "Cerrar sesión" at bounding box center [330, 46] width 25 height 5
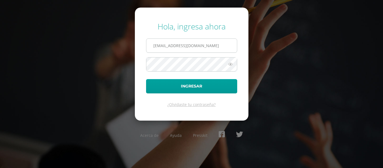
click at [224, 48] on input "[EMAIL_ADDRESS][DOMAIN_NAME]" at bounding box center [191, 46] width 90 height 14
type input "[EMAIL_ADDRESS][DOMAIN_NAME]"
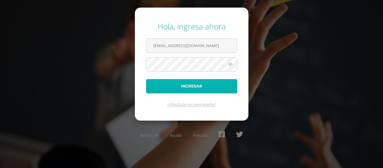
click at [195, 86] on button "Ingresar" at bounding box center [191, 86] width 91 height 14
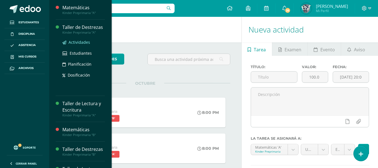
click at [69, 39] on link "Actividades" at bounding box center [83, 42] width 43 height 6
